Goal: Find specific fact: Find contact information

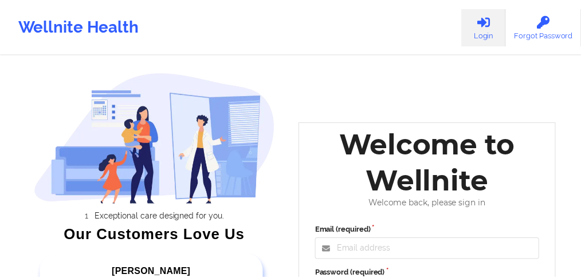
scroll to position [110, 0]
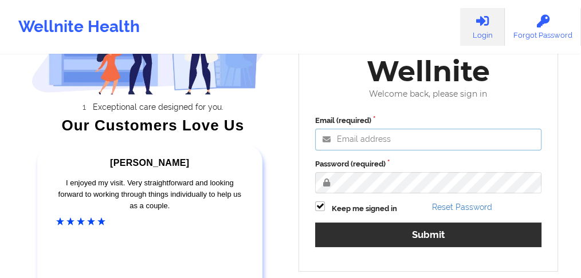
type input "[EMAIL_ADDRESS][PERSON_NAME][DOMAIN_NAME]"
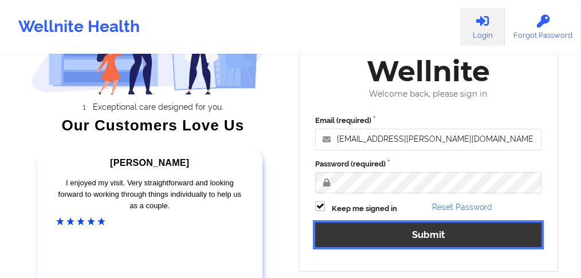
click at [373, 232] on button "Submit" at bounding box center [428, 235] width 226 height 25
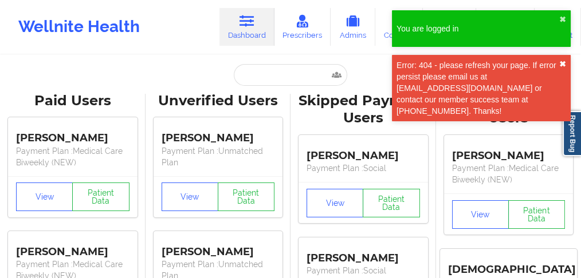
click at [561, 64] on button "✖︎" at bounding box center [562, 64] width 7 height 9
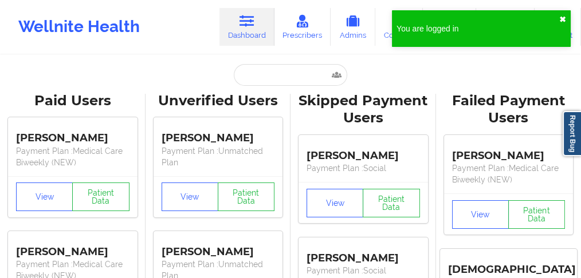
click at [562, 18] on button "✖︎" at bounding box center [562, 19] width 7 height 9
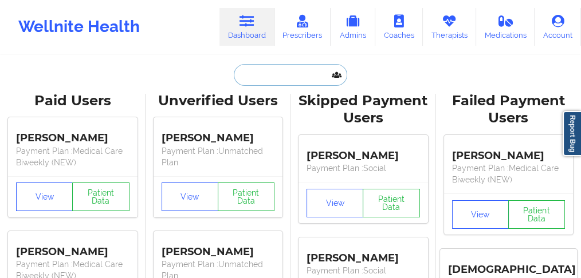
click at [295, 77] on input "text" at bounding box center [290, 75] width 113 height 22
paste input "[PERSON_NAME]"
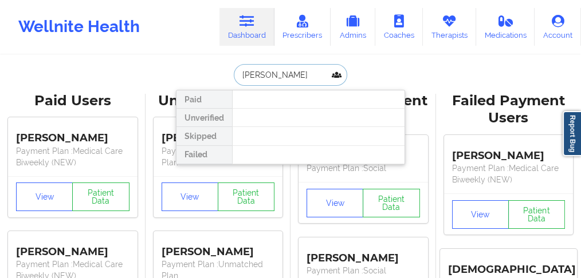
drag, startPoint x: 277, startPoint y: 74, endPoint x: 153, endPoint y: 73, distance: 123.8
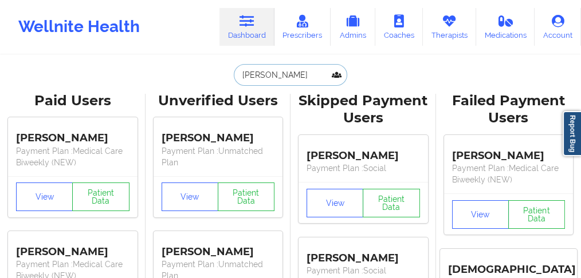
type input "COLON"
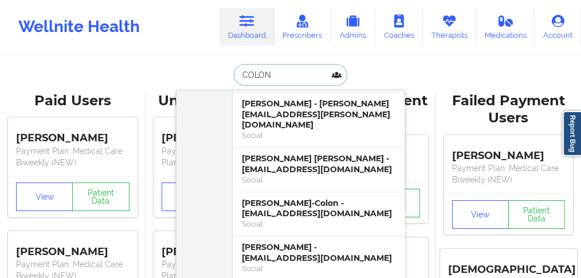
scroll to position [535, 0]
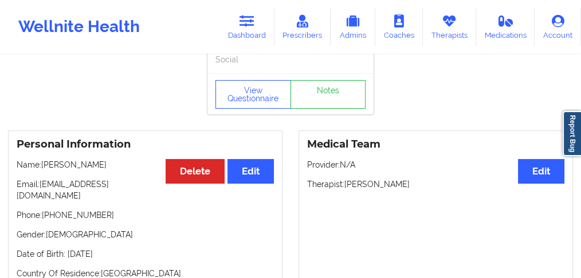
scroll to position [38, 0]
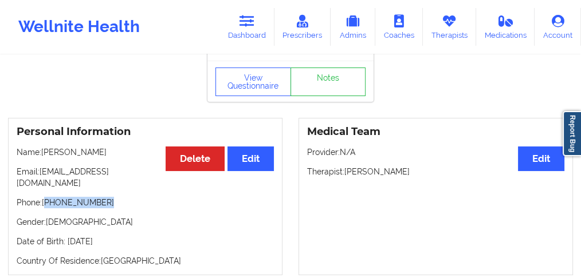
drag, startPoint x: 105, startPoint y: 193, endPoint x: 80, endPoint y: 166, distance: 36.9
click at [47, 197] on p "Phone: [PHONE_NUMBER]" at bounding box center [145, 202] width 257 height 11
copy p "[PHONE_NUMBER]"
drag, startPoint x: 99, startPoint y: 155, endPoint x: 44, endPoint y: 155, distance: 55.0
click at [44, 155] on p "Name: [PERSON_NAME]" at bounding box center [145, 152] width 257 height 11
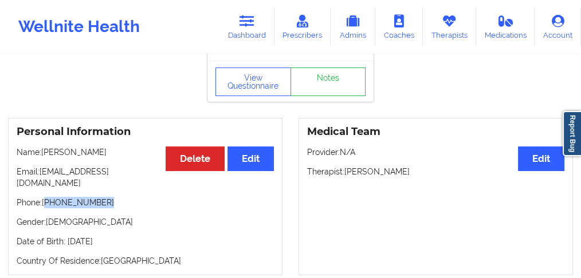
copy p "[PERSON_NAME]"
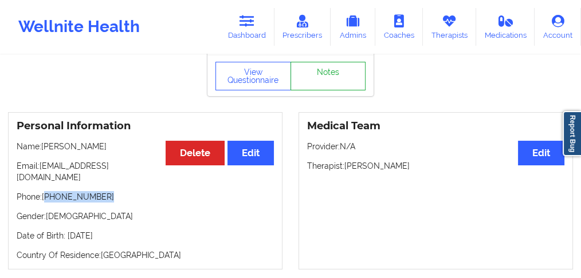
scroll to position [0, 0]
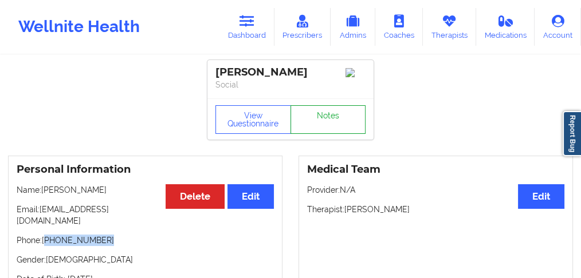
click at [323, 116] on link "Notes" at bounding box center [328, 119] width 76 height 29
click at [260, 116] on button "View Questionnaire" at bounding box center [253, 119] width 76 height 29
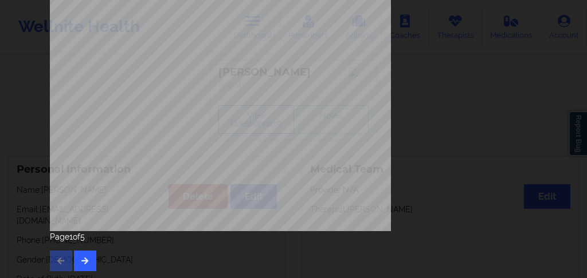
scroll to position [268, 0]
click at [87, 257] on button "button" at bounding box center [85, 260] width 22 height 21
click at [85, 256] on button "button" at bounding box center [85, 260] width 22 height 21
click at [87, 257] on button "button" at bounding box center [85, 260] width 22 height 21
click at [80, 258] on icon "button" at bounding box center [85, 260] width 10 height 7
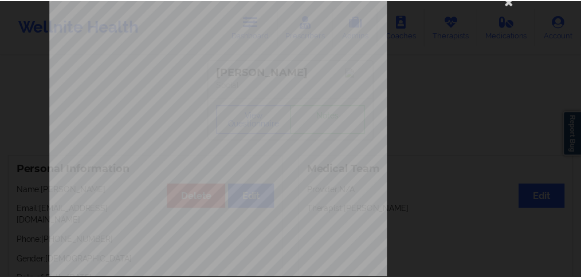
scroll to position [0, 0]
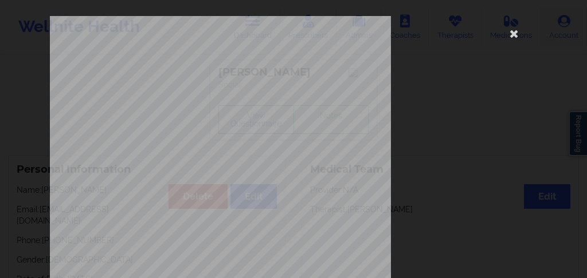
drag, startPoint x: 513, startPoint y: 30, endPoint x: 578, endPoint y: 32, distance: 65.3
click at [513, 30] on icon at bounding box center [514, 33] width 18 height 18
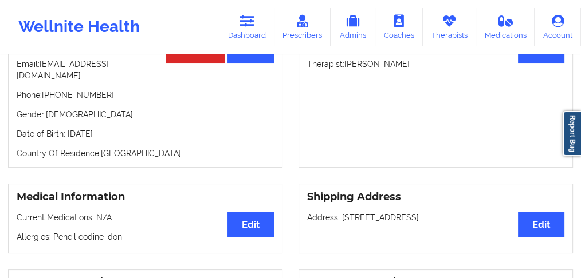
scroll to position [115, 0]
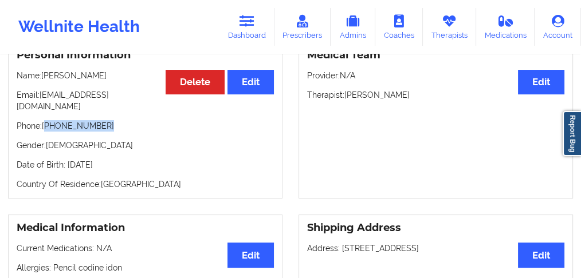
drag, startPoint x: 72, startPoint y: 115, endPoint x: 46, endPoint y: 116, distance: 26.4
click at [46, 120] on p "Phone: [PHONE_NUMBER]" at bounding box center [145, 125] width 257 height 11
copy p "[PHONE_NUMBER]"
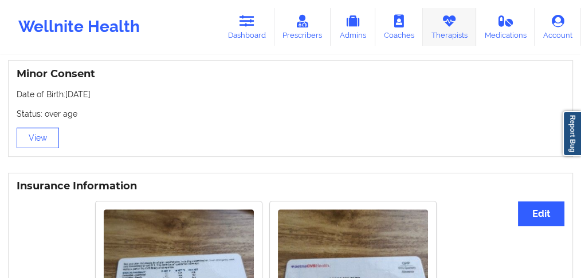
scroll to position [725, 0]
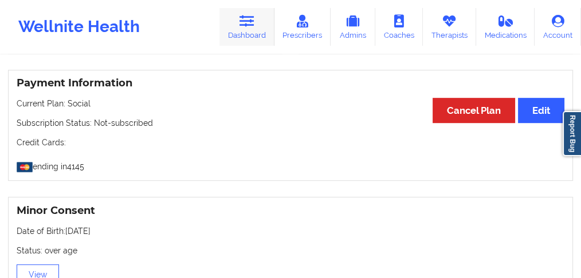
click at [255, 37] on link "Dashboard" at bounding box center [246, 27] width 55 height 38
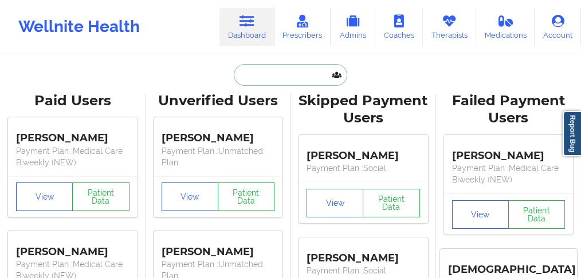
click at [262, 78] on input "text" at bounding box center [290, 75] width 113 height 22
paste input "[PERSON_NAME]"
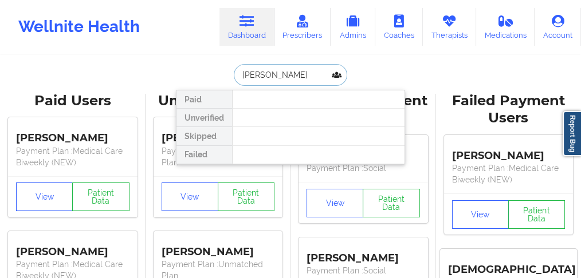
drag, startPoint x: 265, startPoint y: 73, endPoint x: 347, endPoint y: 73, distance: 81.4
click at [345, 73] on input "[PERSON_NAME]" at bounding box center [290, 75] width 113 height 22
type input "[PERSON_NAME]"
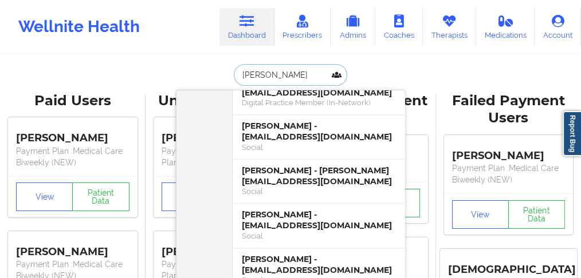
scroll to position [840, 0]
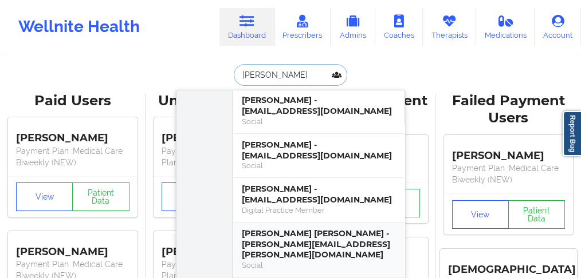
click at [286, 229] on div "[PERSON_NAME] [PERSON_NAME] - [PERSON_NAME][EMAIL_ADDRESS][PERSON_NAME][DOMAIN_…" at bounding box center [319, 245] width 154 height 32
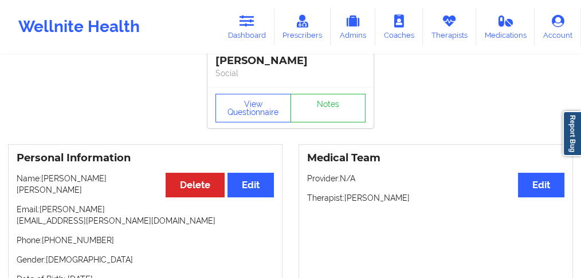
scroll to position [38, 0]
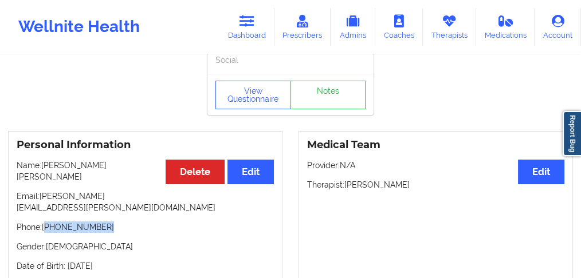
drag, startPoint x: 108, startPoint y: 203, endPoint x: 47, endPoint y: 202, distance: 60.7
click at [47, 222] on p "Phone: [PHONE_NUMBER]" at bounding box center [145, 227] width 257 height 11
copy p "[PHONE_NUMBER]"
click at [112, 241] on p "Gender: [DEMOGRAPHIC_DATA]" at bounding box center [145, 246] width 257 height 11
drag, startPoint x: 113, startPoint y: 209, endPoint x: 46, endPoint y: 205, distance: 66.5
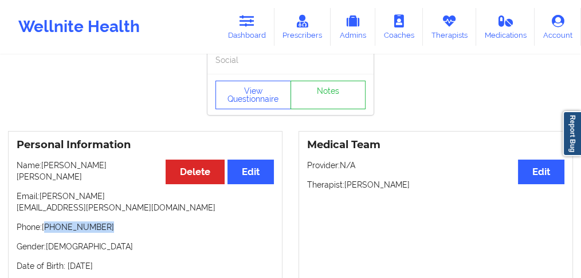
click at [46, 222] on p "Phone: [PHONE_NUMBER]" at bounding box center [145, 227] width 257 height 11
copy p "[PHONE_NUMBER]"
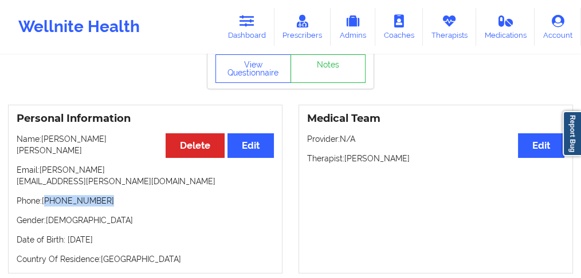
scroll to position [0, 0]
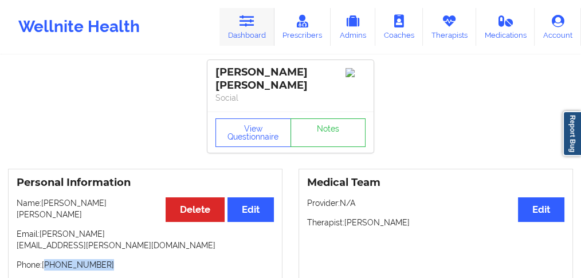
click at [247, 36] on link "Dashboard" at bounding box center [246, 27] width 55 height 38
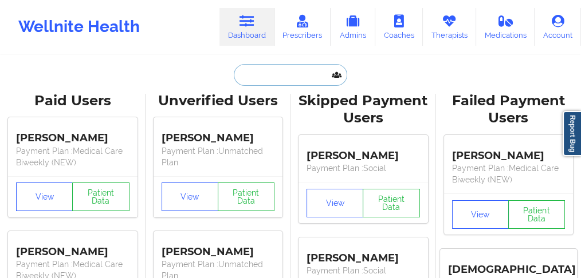
click at [249, 78] on input "text" at bounding box center [290, 75] width 113 height 22
paste input "[PERSON_NAME]"
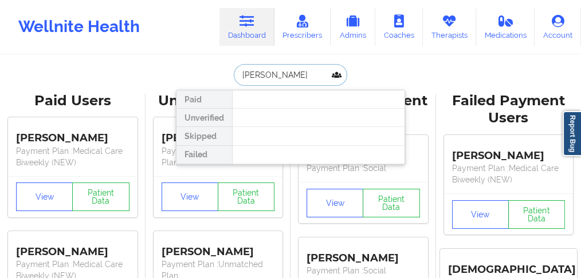
drag, startPoint x: 263, startPoint y: 74, endPoint x: 307, endPoint y: 77, distance: 43.6
click at [307, 77] on input "[PERSON_NAME]" at bounding box center [290, 75] width 113 height 22
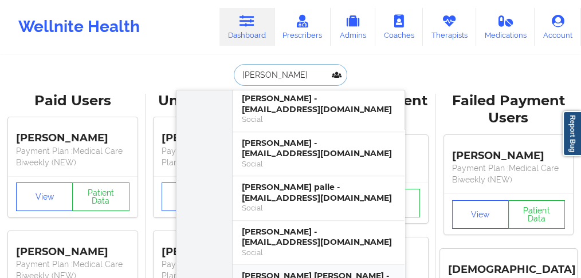
scroll to position [993, 0]
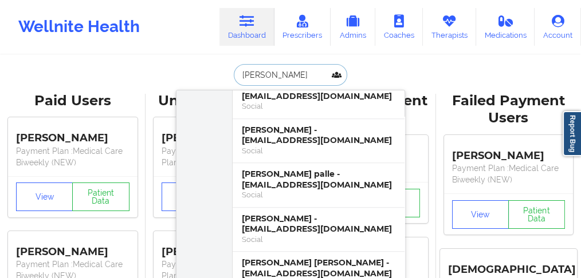
drag, startPoint x: 266, startPoint y: 72, endPoint x: 156, endPoint y: 58, distance: 110.3
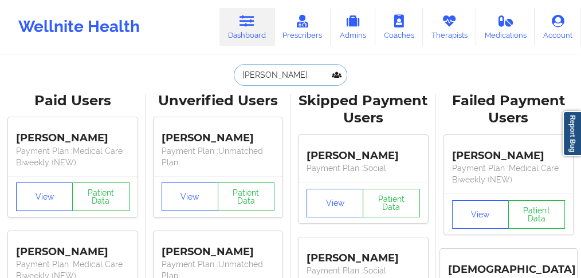
paste input "[PERSON_NAME]"
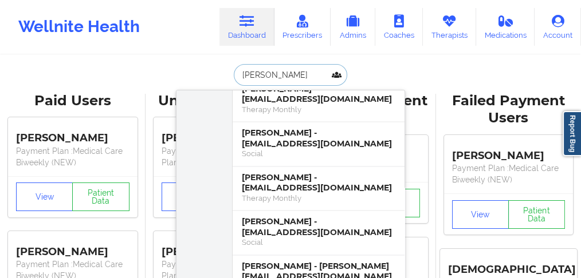
scroll to position [1798, 0]
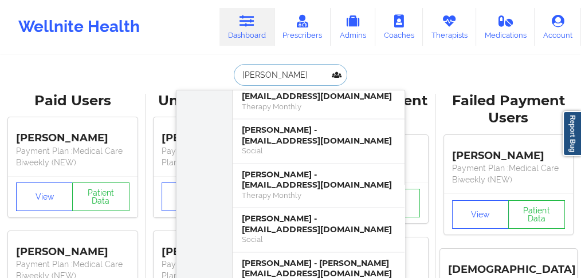
drag, startPoint x: 287, startPoint y: 74, endPoint x: 220, endPoint y: 71, distance: 67.1
click at [220, 71] on div "[PERSON_NAME] Paid Unverified [PERSON_NAME] - [EMAIL_ADDRESS][DOMAIN_NAME] Soci…" at bounding box center [290, 75] width 229 height 22
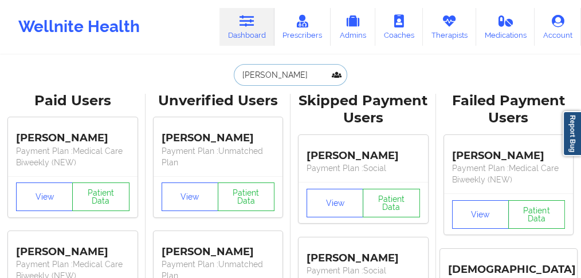
paste input "[EMAIL_ADDRESS]"
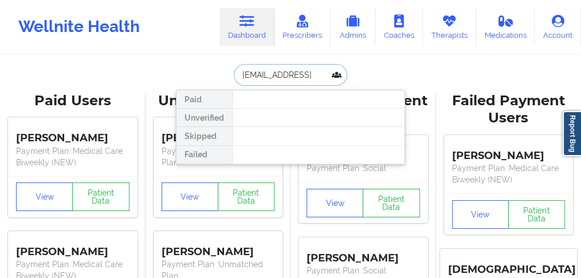
scroll to position [0, 0]
drag, startPoint x: 242, startPoint y: 75, endPoint x: 200, endPoint y: 72, distance: 41.9
click at [200, 72] on div "[EMAIL_ADDRESS] Paid Unverified Skipped Failed" at bounding box center [290, 75] width 229 height 22
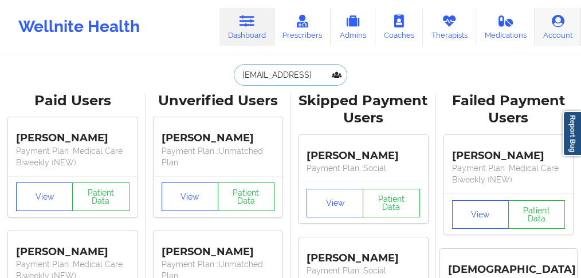
type input "[EMAIL_ADDRESS]"
click at [310, 73] on input "[EMAIL_ADDRESS]" at bounding box center [290, 75] width 113 height 22
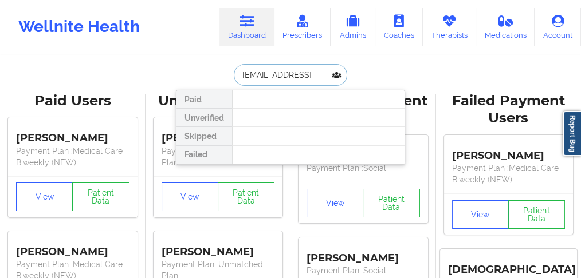
click at [310, 73] on input "[EMAIL_ADDRESS]" at bounding box center [290, 75] width 113 height 22
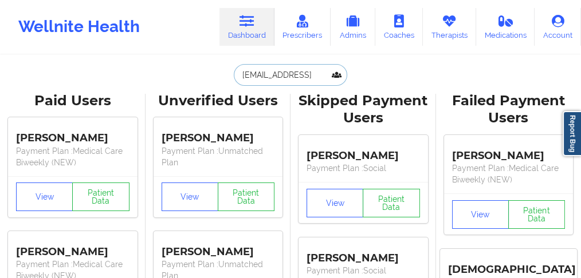
click at [267, 77] on input "[EMAIL_ADDRESS]" at bounding box center [290, 75] width 113 height 22
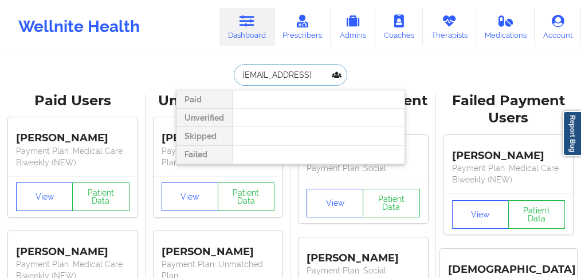
click at [267, 77] on input "[EMAIL_ADDRESS]" at bounding box center [290, 75] width 113 height 22
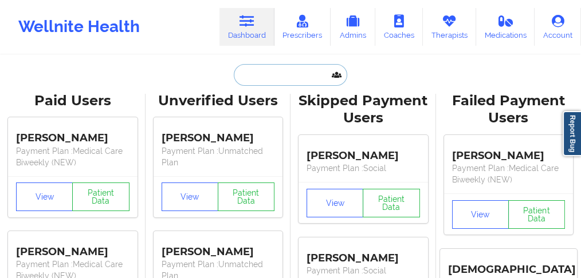
click at [278, 73] on input "text" at bounding box center [290, 75] width 113 height 22
paste input "[DATE]"
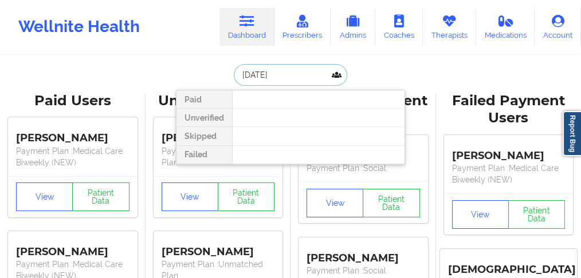
drag, startPoint x: 286, startPoint y: 77, endPoint x: 181, endPoint y: 69, distance: 105.7
click at [181, 69] on div "[DATE] Paid Unverified Skipped Failed" at bounding box center [290, 75] width 229 height 22
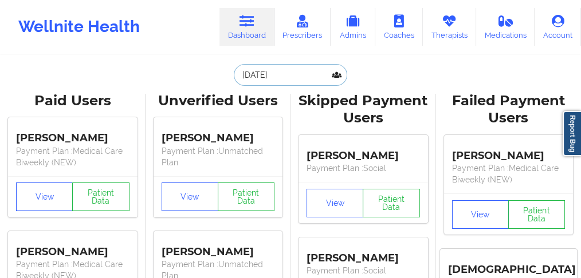
paste input "[PERSON_NAME]"
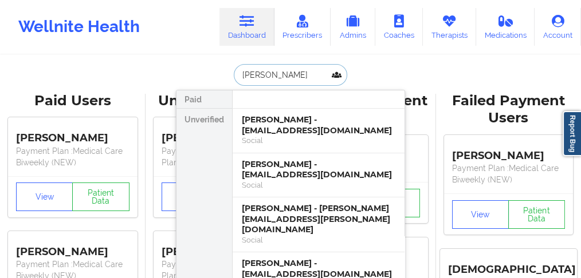
type input "[PERSON_NAME]"
drag, startPoint x: 288, startPoint y: 72, endPoint x: 211, endPoint y: 76, distance: 76.8
click at [210, 74] on div "[PERSON_NAME] Paid Unverified [PERSON_NAME] - [EMAIL_ADDRESS][DOMAIN_NAME] Soci…" at bounding box center [290, 75] width 229 height 22
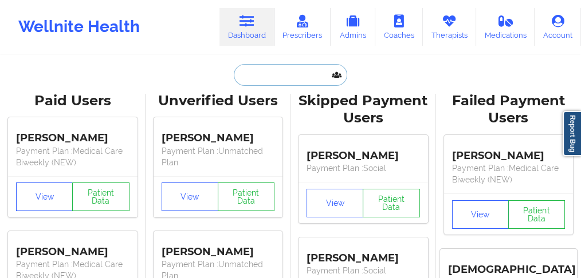
click at [281, 73] on input "text" at bounding box center [290, 75] width 113 height 22
paste input "[PERSON_NAME]"
type input "[PERSON_NAME]"
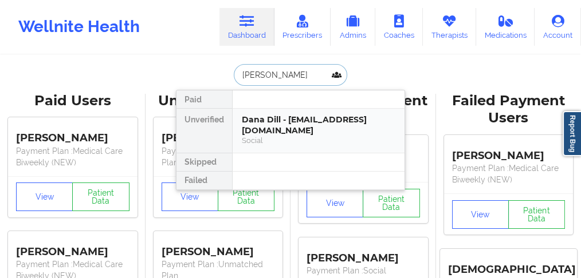
click at [314, 123] on div "Dana Dill - [EMAIL_ADDRESS][DOMAIN_NAME]" at bounding box center [319, 125] width 154 height 21
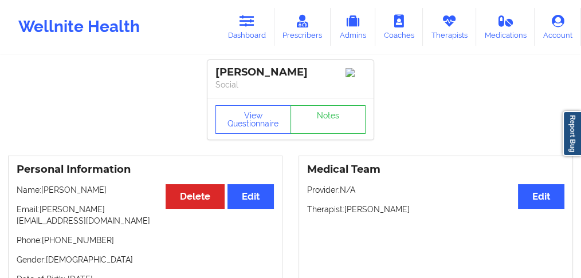
click at [71, 191] on p "Name: [PERSON_NAME]" at bounding box center [145, 189] width 257 height 11
click at [71, 192] on p "Name: [PERSON_NAME]" at bounding box center [145, 189] width 257 height 11
copy p "[PERSON_NAME]"
click at [251, 27] on icon at bounding box center [246, 21] width 15 height 13
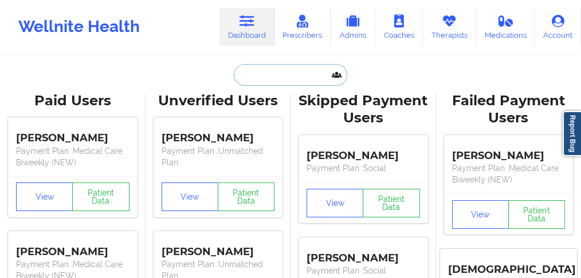
click at [273, 77] on input "text" at bounding box center [290, 75] width 113 height 22
paste input "[US_STATE][PERSON_NAME]"
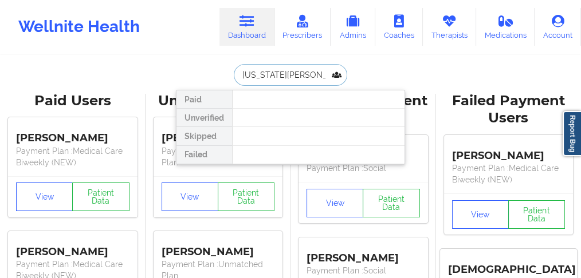
drag, startPoint x: 313, startPoint y: 76, endPoint x: 289, endPoint y: 73, distance: 23.7
click at [283, 75] on input "[US_STATE][PERSON_NAME]" at bounding box center [290, 75] width 113 height 22
drag, startPoint x: 276, startPoint y: 73, endPoint x: 232, endPoint y: 66, distance: 44.2
click at [234, 66] on div "[US_STATE][PERSON_NAME]" at bounding box center [290, 75] width 113 height 22
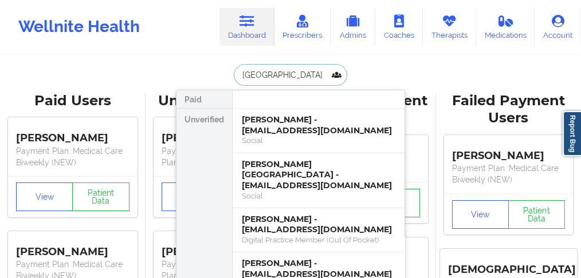
drag, startPoint x: 276, startPoint y: 74, endPoint x: 203, endPoint y: 70, distance: 72.8
click at [204, 71] on div "[PERSON_NAME] Paid Unverified [PERSON_NAME] - [EMAIL_ADDRESS][DOMAIN_NAME] Soci…" at bounding box center [290, 75] width 229 height 22
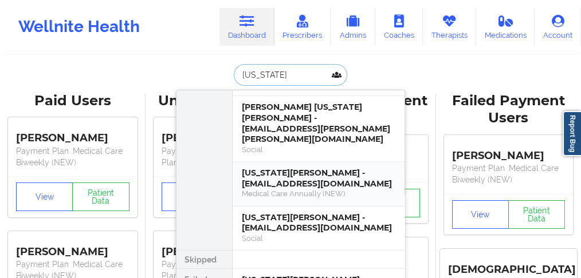
scroll to position [489, 0]
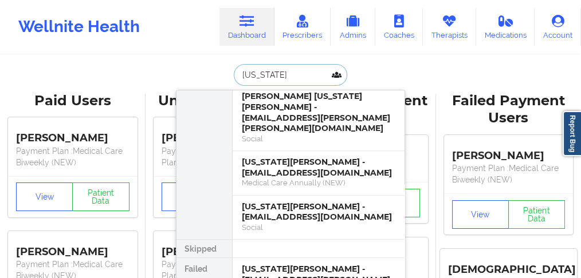
type input "[US_STATE]"
drag, startPoint x: 286, startPoint y: 73, endPoint x: 213, endPoint y: 75, distance: 73.4
click at [213, 75] on div "[US_STATE] Paid Unverified [US_STATE][PERSON_NAME] - [EMAIL_ADDRESS][DOMAIN_NAM…" at bounding box center [290, 75] width 229 height 22
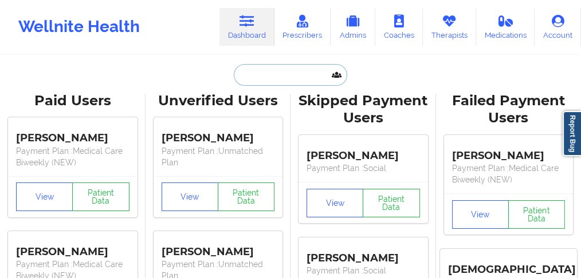
click at [265, 71] on input "text" at bounding box center [290, 75] width 113 height 22
paste input "[PERSON_NAME]"
type input "[PERSON_NAME]"
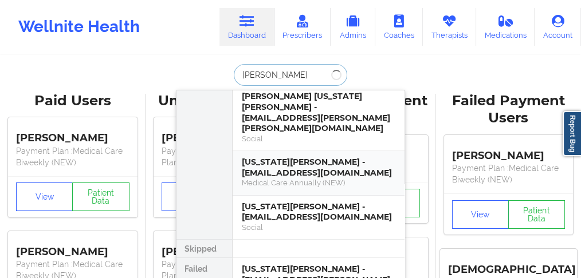
scroll to position [0, 0]
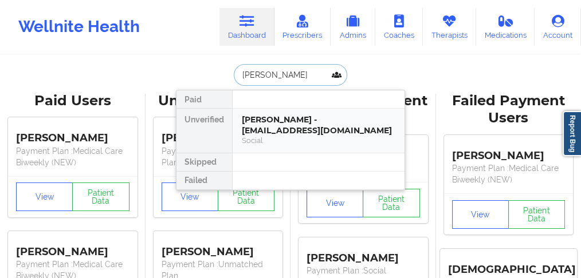
click at [283, 123] on div "[PERSON_NAME] - [EMAIL_ADDRESS][DOMAIN_NAME]" at bounding box center [319, 125] width 154 height 21
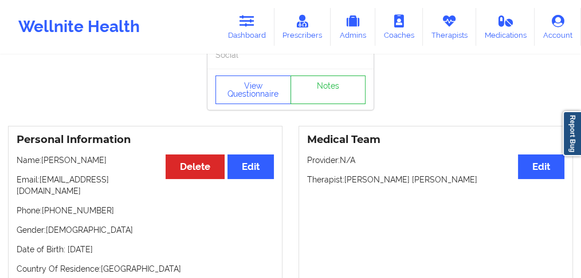
scroll to position [76, 0]
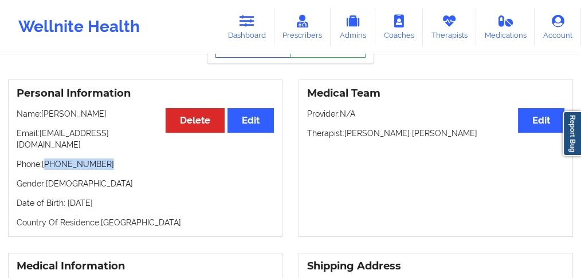
drag, startPoint x: 95, startPoint y: 157, endPoint x: 47, endPoint y: 158, distance: 48.1
click at [47, 159] on p "Phone: [PHONE_NUMBER]" at bounding box center [145, 164] width 257 height 11
copy p "[PHONE_NUMBER]"
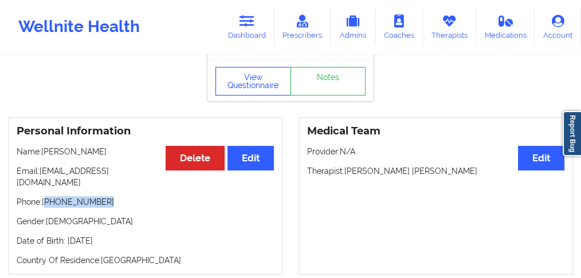
scroll to position [0, 0]
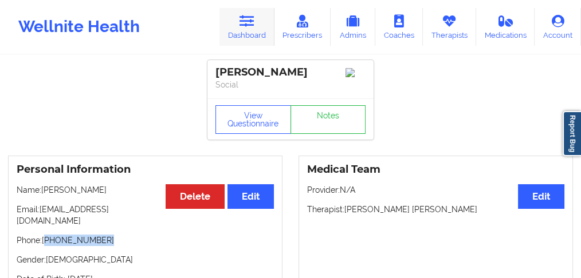
click at [250, 27] on link "Dashboard" at bounding box center [246, 27] width 55 height 38
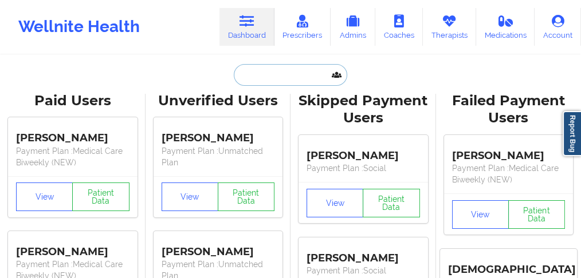
click at [262, 77] on input "text" at bounding box center [290, 75] width 113 height 22
paste input "[PERSON_NAME]"
type input "[PERSON_NAME]"
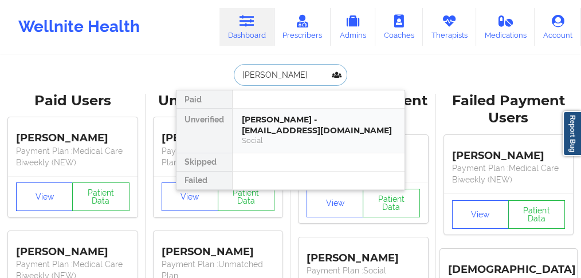
click at [269, 125] on div "[PERSON_NAME] - [EMAIL_ADDRESS][DOMAIN_NAME]" at bounding box center [319, 125] width 154 height 21
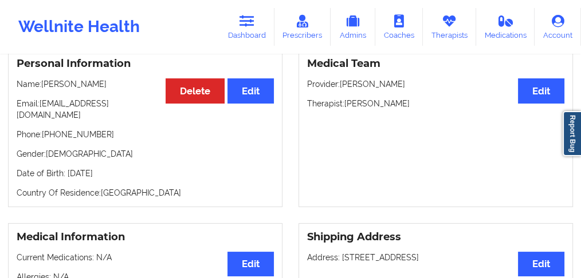
scroll to position [124, 0]
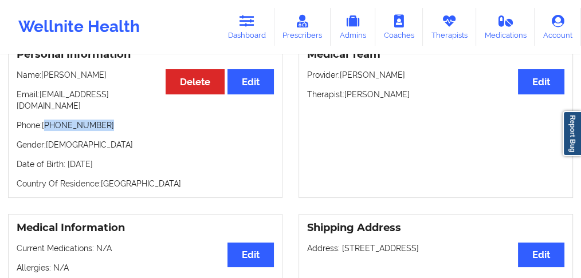
drag, startPoint x: 110, startPoint y: 115, endPoint x: 46, endPoint y: 115, distance: 64.2
click at [46, 120] on p "Phone: [PHONE_NUMBER]" at bounding box center [145, 125] width 257 height 11
copy p "[PHONE_NUMBER]"
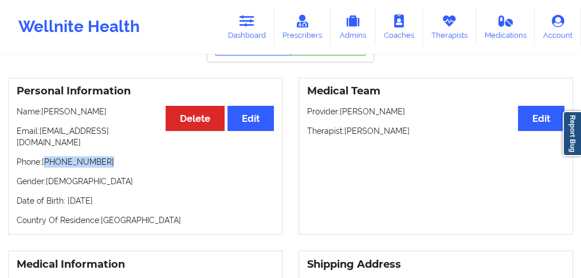
scroll to position [47, 0]
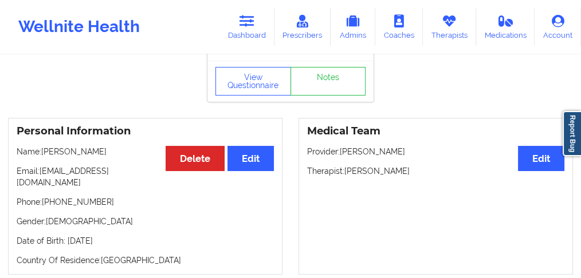
click at [107, 198] on div "Personal Information Edit Delete Name: [PERSON_NAME] Email: [EMAIL_ADDRESS][DOM…" at bounding box center [145, 197] width 274 height 158
drag, startPoint x: 113, startPoint y: 188, endPoint x: 46, endPoint y: 191, distance: 67.7
click at [46, 197] on p "Phone: [PHONE_NUMBER]" at bounding box center [145, 202] width 257 height 11
copy p "[PHONE_NUMBER]"
click at [252, 33] on link "Dashboard" at bounding box center [246, 27] width 55 height 38
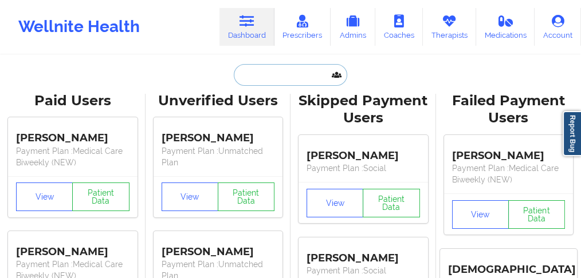
click at [253, 78] on input "text" at bounding box center [290, 75] width 113 height 22
paste input "[PERSON_NAME]"
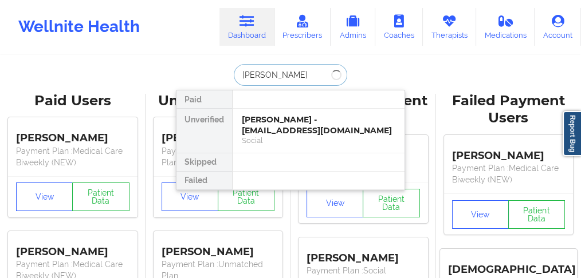
drag, startPoint x: 276, startPoint y: 73, endPoint x: 223, endPoint y: 64, distance: 53.4
click at [223, 64] on div "[PERSON_NAME] Paid Unverified [PERSON_NAME] - [EMAIL_ADDRESS][DOMAIN_NAME] Soci…" at bounding box center [290, 75] width 229 height 22
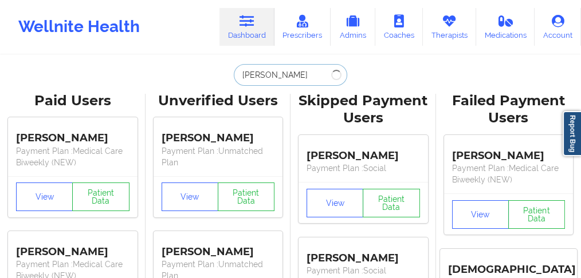
type input "COLON"
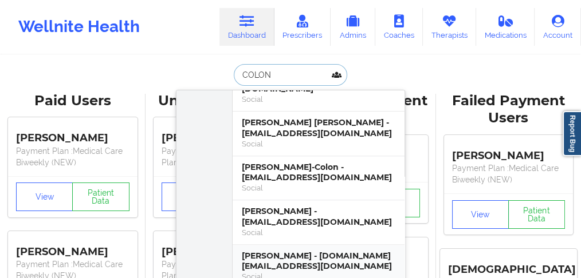
scroll to position [649, 0]
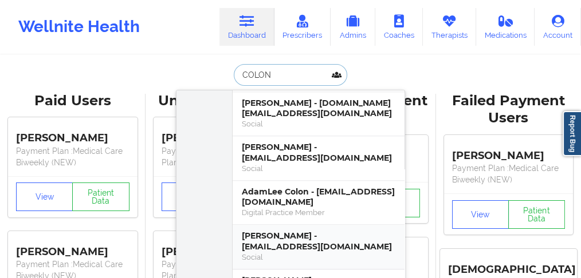
click at [291, 231] on div "[PERSON_NAME] - [EMAIL_ADDRESS][DOMAIN_NAME]" at bounding box center [319, 241] width 154 height 21
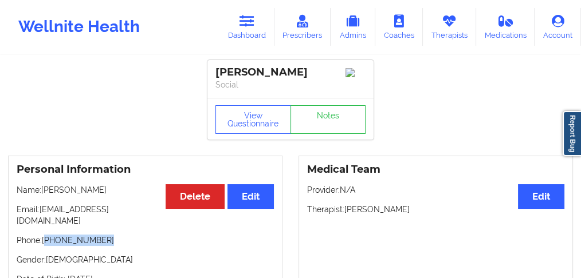
drag, startPoint x: 110, startPoint y: 237, endPoint x: 48, endPoint y: 236, distance: 61.9
click at [48, 236] on p "Phone: [PHONE_NUMBER]" at bounding box center [145, 240] width 257 height 11
copy p "[PHONE_NUMBER]"
click at [250, 28] on link "Dashboard" at bounding box center [246, 27] width 55 height 38
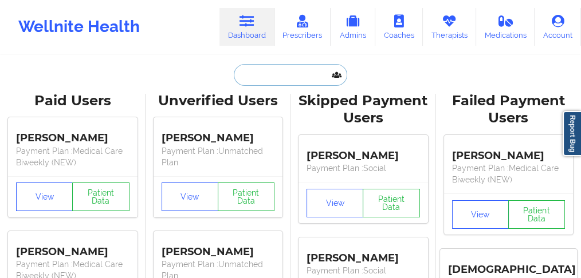
click at [265, 78] on input "text" at bounding box center [290, 75] width 113 height 22
paste input "Criss"
type input "Criss"
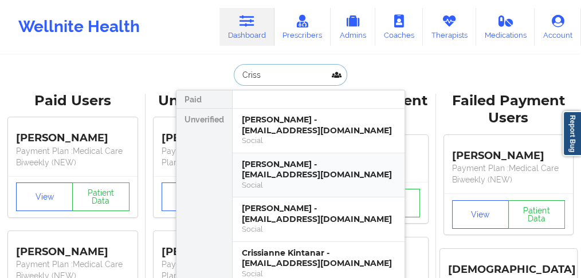
click at [249, 180] on div "Social" at bounding box center [319, 185] width 154 height 10
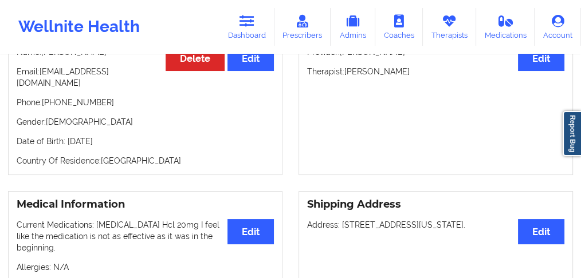
scroll to position [76, 0]
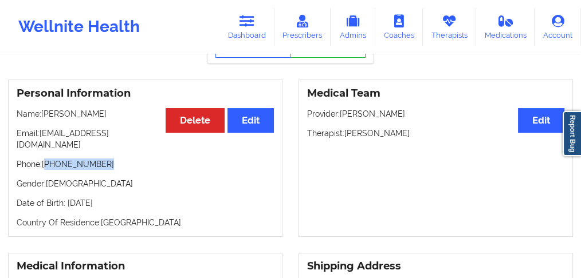
drag, startPoint x: 81, startPoint y: 157, endPoint x: 54, endPoint y: 156, distance: 26.9
click at [48, 159] on p "Phone: [PHONE_NUMBER]" at bounding box center [145, 164] width 257 height 11
click at [77, 118] on p "Name: [PERSON_NAME]" at bounding box center [145, 113] width 257 height 11
drag, startPoint x: 77, startPoint y: 118, endPoint x: 176, endPoint y: 41, distance: 125.4
click at [85, 105] on div "Personal Information Edit Delete Name: [PERSON_NAME] Email: [EMAIL_ADDRESS][DOM…" at bounding box center [145, 159] width 274 height 158
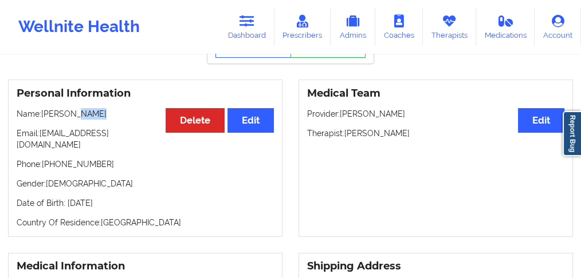
scroll to position [0, 0]
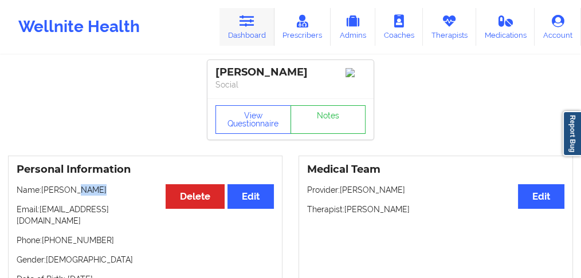
click at [254, 24] on icon at bounding box center [246, 21] width 15 height 13
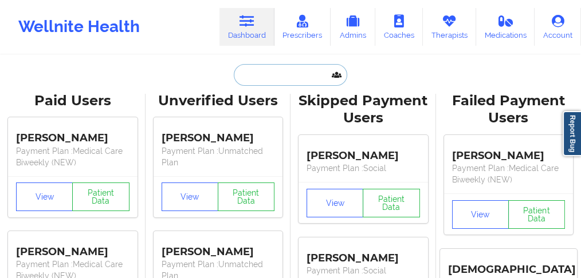
click at [258, 74] on input "text" at bounding box center [290, 75] width 113 height 22
paste input "[PERSON_NAME]"
type input "[PERSON_NAME]"
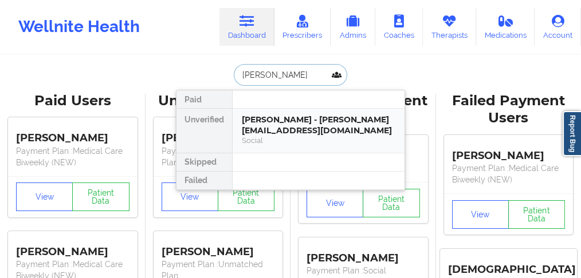
click at [275, 128] on div "[PERSON_NAME] - [PERSON_NAME][EMAIL_ADDRESS][DOMAIN_NAME]" at bounding box center [319, 125] width 154 height 21
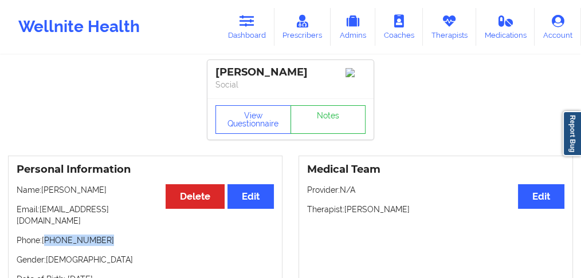
drag, startPoint x: 104, startPoint y: 231, endPoint x: 46, endPoint y: 234, distance: 57.3
click at [46, 235] on p "Phone: [PHONE_NUMBER]" at bounding box center [145, 240] width 257 height 11
